Goal: Information Seeking & Learning: Learn about a topic

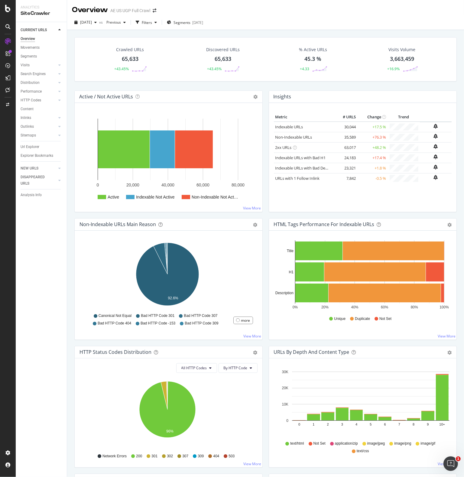
click at [275, 30] on div "Crawled URLs 65,633 +43.45% Discovered URLs 65,633 +43.45% % Active URLs 45.3 %…" at bounding box center [265, 268] width 397 height 477
click at [159, 26] on div "Filters" at bounding box center [146, 22] width 26 height 9
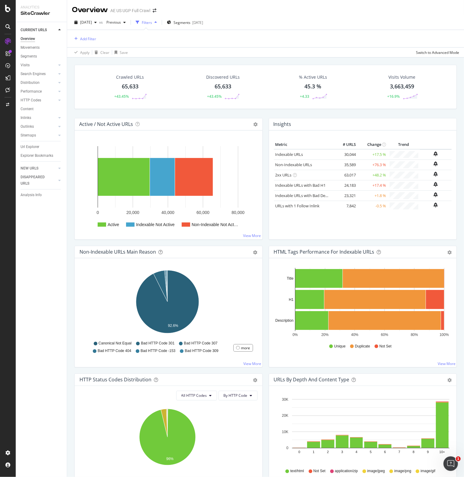
click at [152, 22] on div "Filters" at bounding box center [147, 22] width 10 height 5
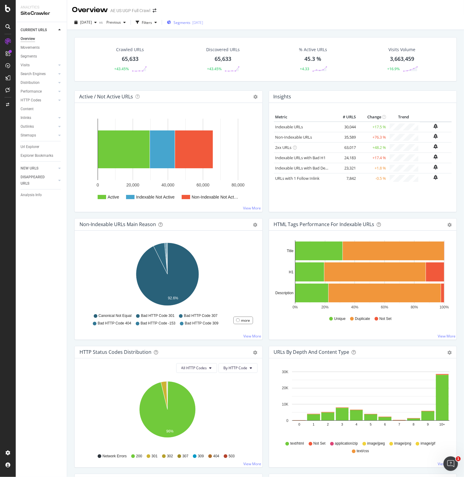
click at [203, 20] on div "[DATE]" at bounding box center [197, 22] width 11 height 5
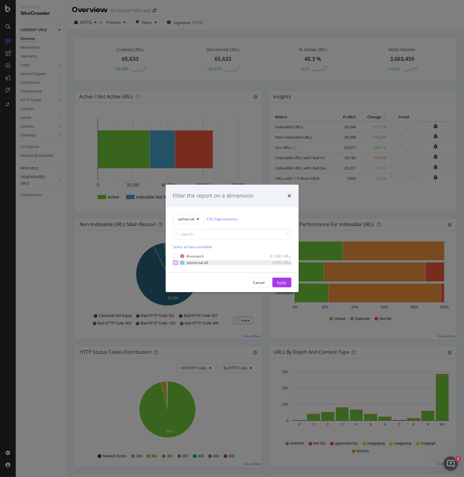
click at [175, 263] on div "modal" at bounding box center [175, 262] width 5 height 5
click at [281, 281] on div "Apply" at bounding box center [281, 282] width 9 height 5
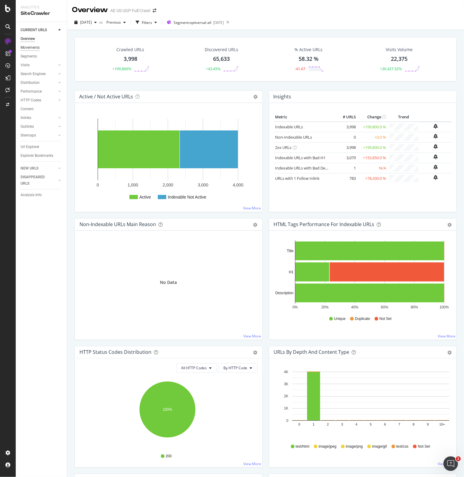
click at [30, 47] on div "Movements" at bounding box center [30, 47] width 19 height 6
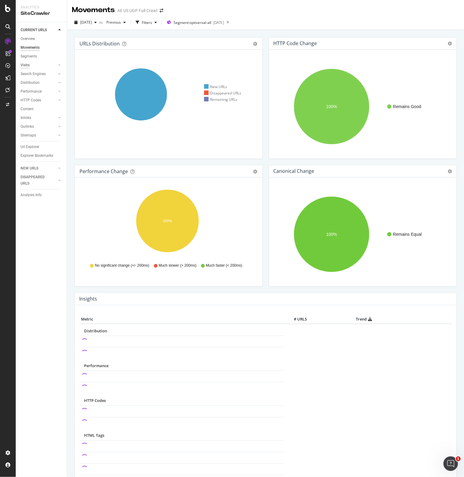
click at [26, 64] on div "Visits" at bounding box center [25, 65] width 9 height 6
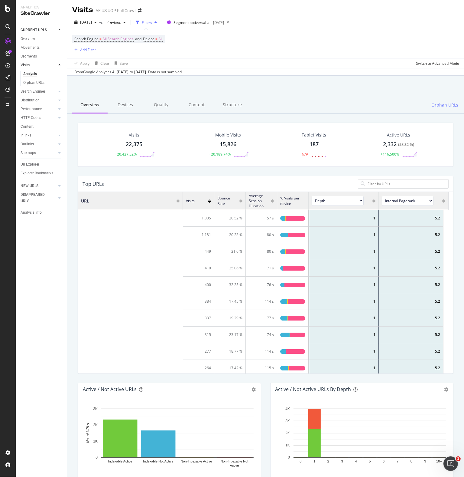
scroll to position [0, 0]
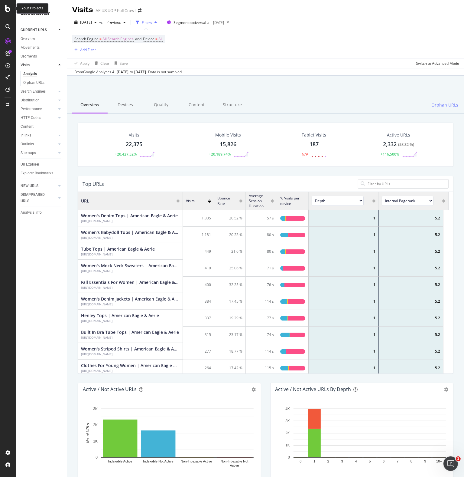
click at [6, 8] on icon at bounding box center [7, 8] width 5 height 7
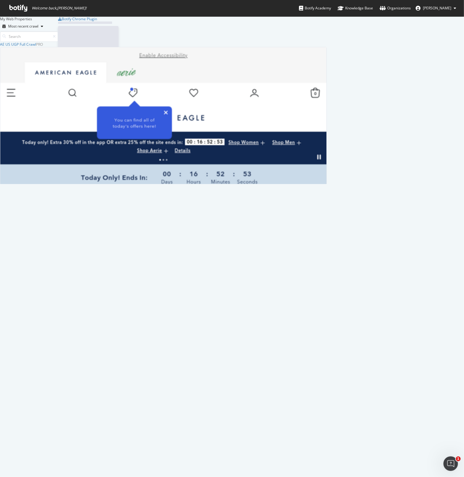
scroll to position [472, 455]
